Goal: Task Accomplishment & Management: Use online tool/utility

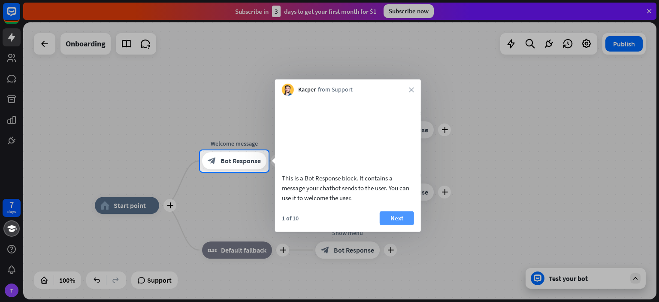
click at [395, 224] on button "Next" at bounding box center [397, 218] width 34 height 14
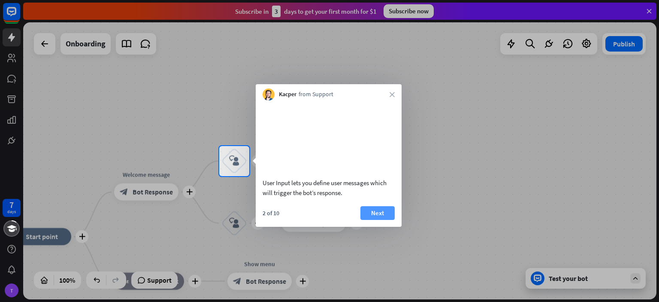
click at [378, 220] on button "Next" at bounding box center [378, 213] width 34 height 14
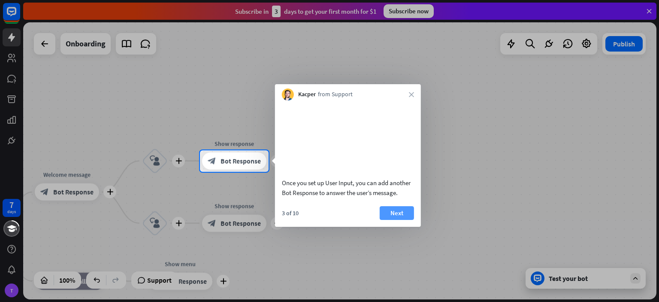
click at [391, 220] on button "Next" at bounding box center [397, 213] width 34 height 14
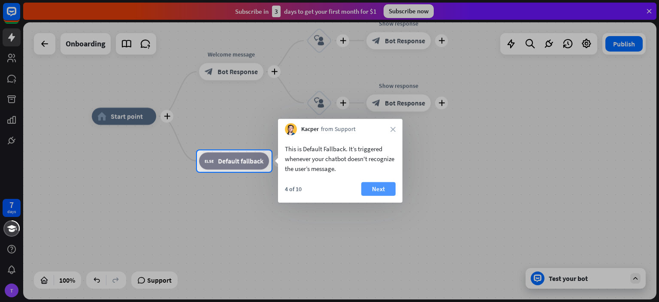
click at [380, 194] on button "Next" at bounding box center [378, 189] width 34 height 14
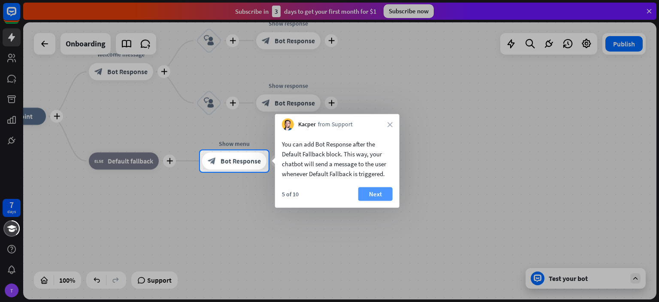
click at [386, 192] on button "Next" at bounding box center [375, 194] width 34 height 14
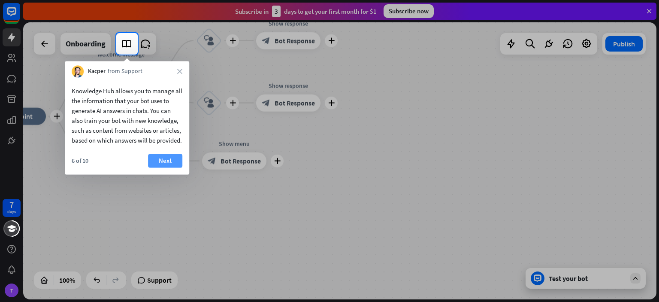
click at [169, 167] on button "Next" at bounding box center [165, 161] width 34 height 14
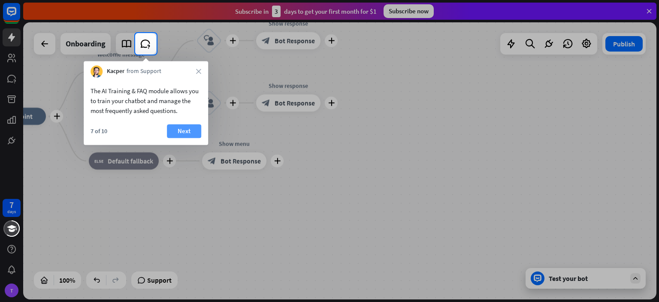
click at [185, 135] on button "Next" at bounding box center [184, 131] width 34 height 14
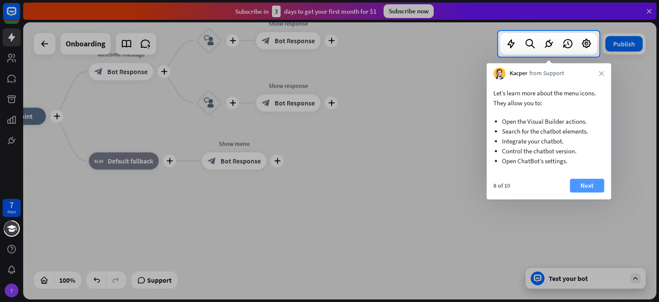
click at [585, 185] on button "Next" at bounding box center [587, 186] width 34 height 14
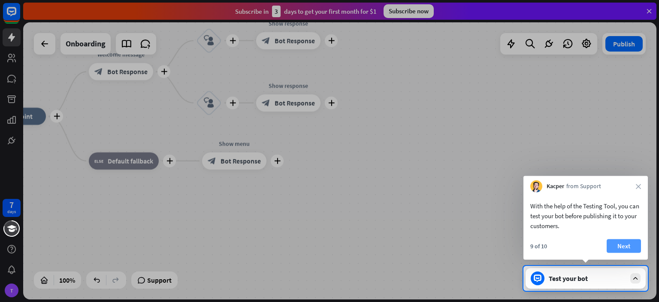
click at [617, 245] on button "Next" at bounding box center [624, 246] width 34 height 14
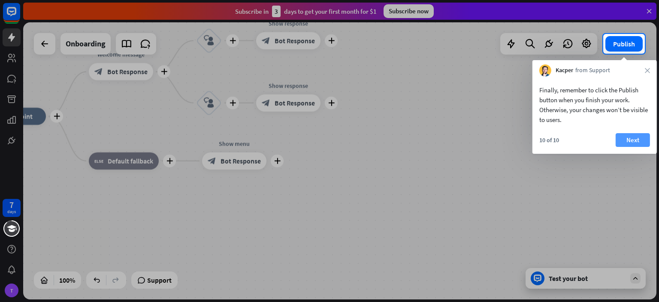
click at [638, 141] on button "Next" at bounding box center [633, 140] width 34 height 14
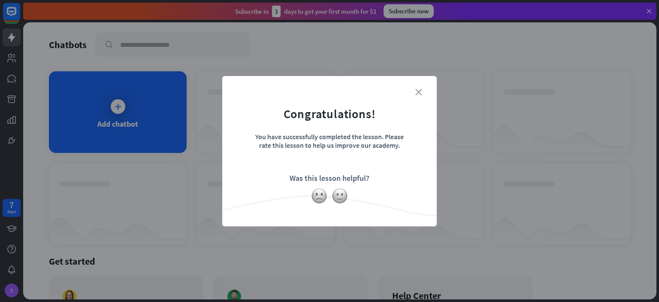
click at [419, 93] on icon "close" at bounding box center [419, 92] width 6 height 6
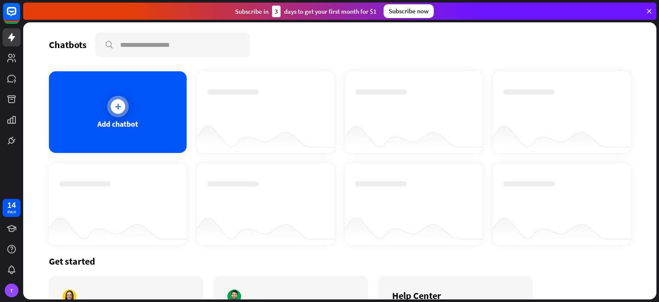
click at [120, 102] on icon at bounding box center [118, 106] width 9 height 9
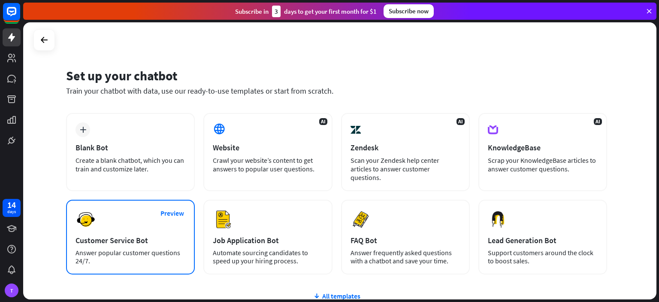
click at [136, 249] on div "Answer popular customer questions 24/7." at bounding box center [131, 257] width 110 height 16
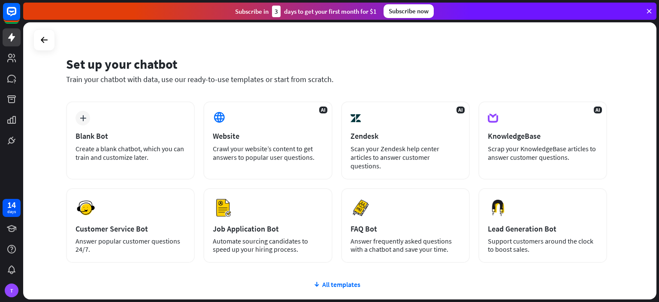
scroll to position [11, 0]
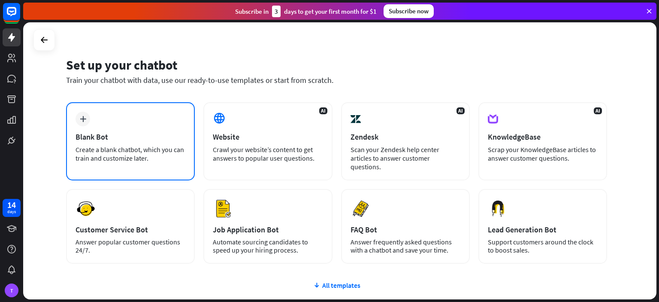
click at [87, 134] on div "Blank Bot" at bounding box center [131, 137] width 110 height 10
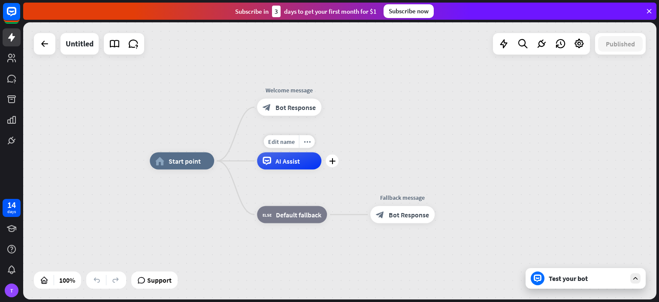
click at [294, 163] on span "AI Assist" at bounding box center [288, 161] width 24 height 9
click at [587, 282] on div "Test your bot" at bounding box center [587, 278] width 77 height 9
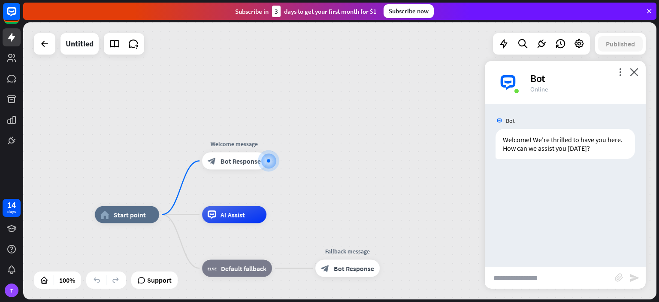
click at [557, 280] on input "text" at bounding box center [550, 277] width 130 height 21
type input "**********"
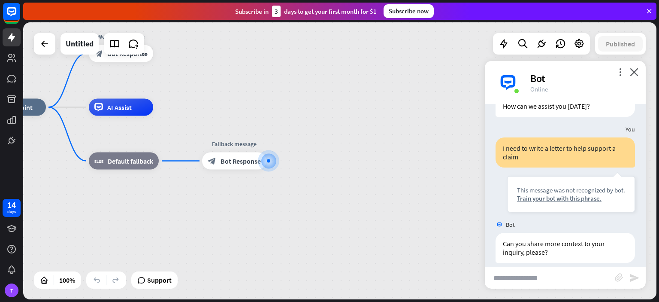
scroll to position [51, 0]
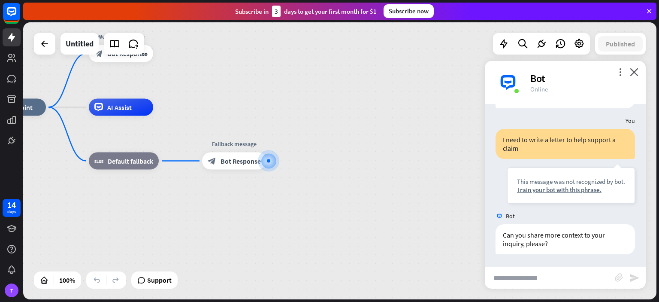
click at [553, 280] on input "text" at bounding box center [550, 277] width 130 height 21
click at [596, 277] on input "**********" at bounding box center [550, 277] width 130 height 21
click at [535, 279] on input "**********" at bounding box center [550, 277] width 130 height 21
click at [607, 278] on input "**********" at bounding box center [550, 277] width 130 height 21
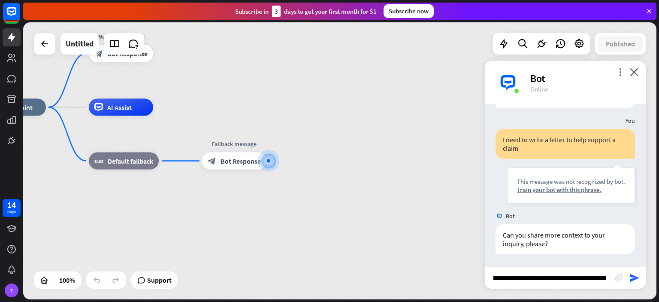
scroll to position [0, 0]
drag, startPoint x: 608, startPoint y: 277, endPoint x: 372, endPoint y: 282, distance: 235.7
click at [372, 282] on div "home_2 Start point Welcome message block_bot_response Bot Response AI Assist bl…" at bounding box center [340, 160] width 634 height 277
type input "**********"
click at [630, 278] on icon "send" at bounding box center [635, 278] width 10 height 10
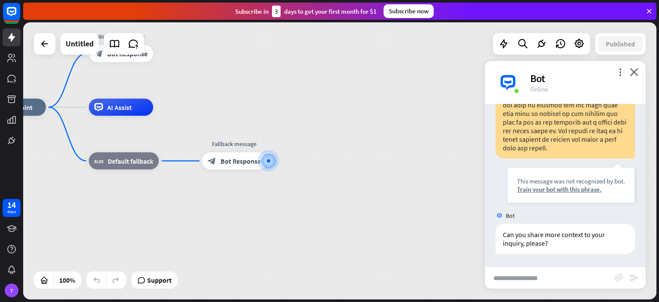
scroll to position [514, 0]
click at [634, 71] on icon "close" at bounding box center [634, 72] width 9 height 8
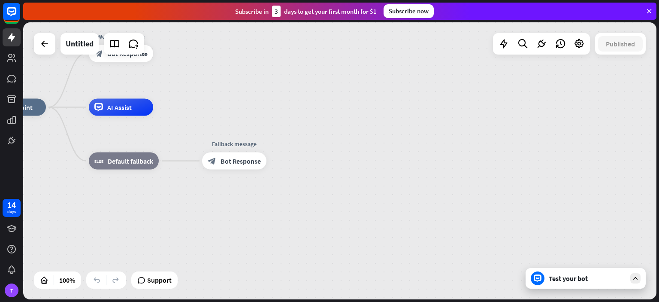
click at [650, 10] on icon at bounding box center [650, 11] width 8 height 8
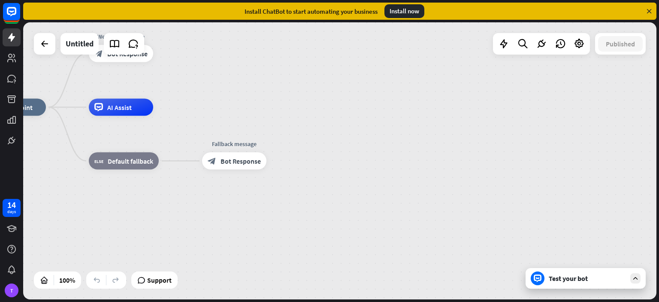
click at [411, 18] on div "Install ChatBot to start automating your business Install now" at bounding box center [340, 11] width 634 height 17
click at [409, 17] on div "Install now" at bounding box center [405, 11] width 40 height 14
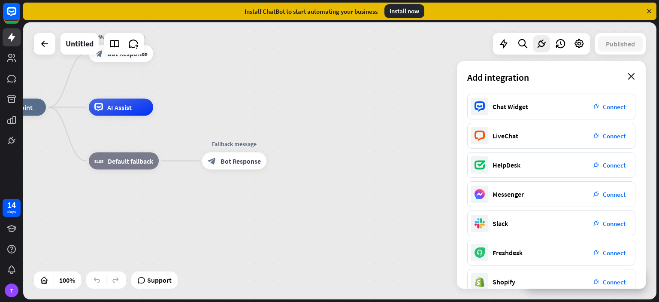
click at [628, 78] on icon "close" at bounding box center [631, 76] width 7 height 7
